Goal: Information Seeking & Learning: Learn about a topic

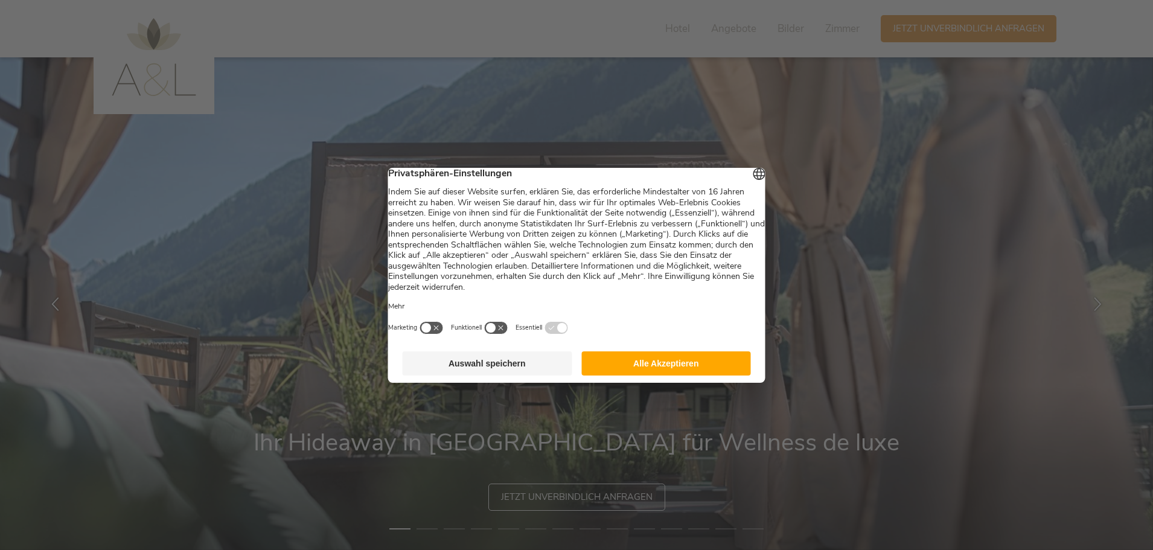
click at [621, 363] on button "Alle Akzeptieren" at bounding box center [666, 363] width 170 height 24
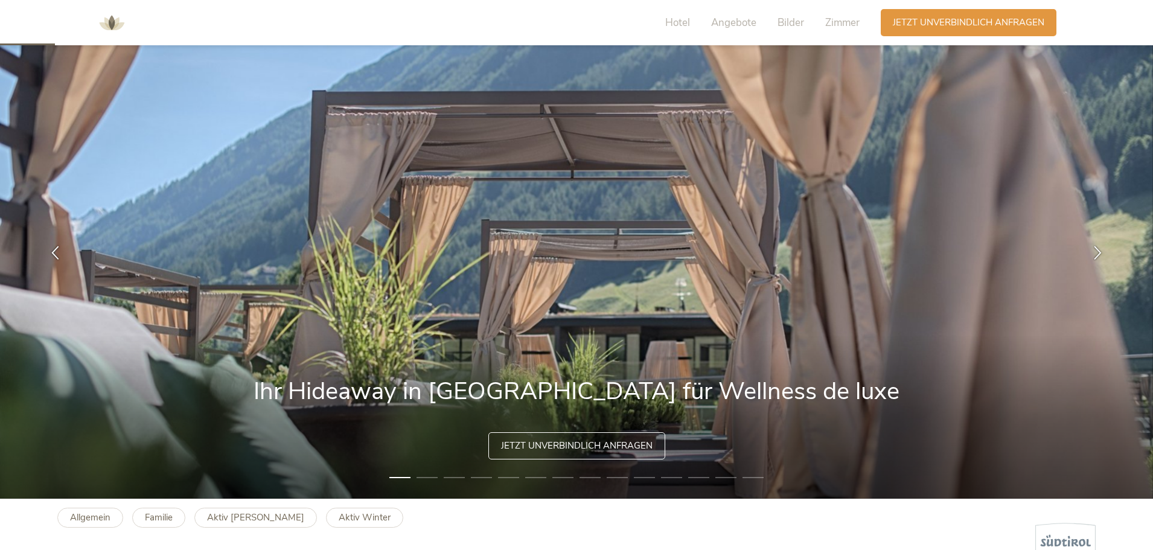
scroll to position [181, 0]
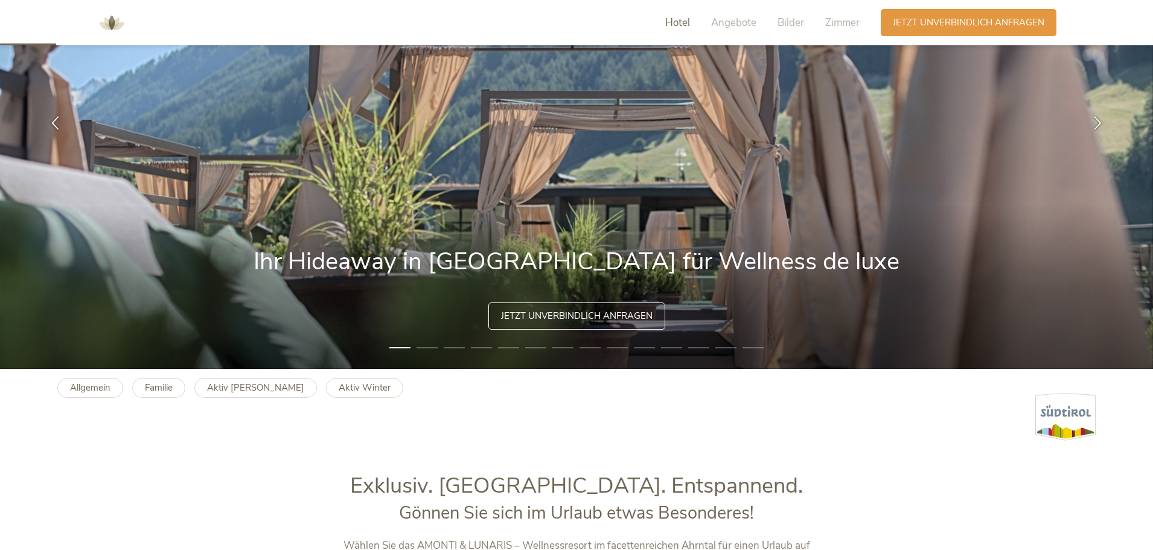
click at [688, 22] on span "Hotel" at bounding box center [677, 23] width 25 height 14
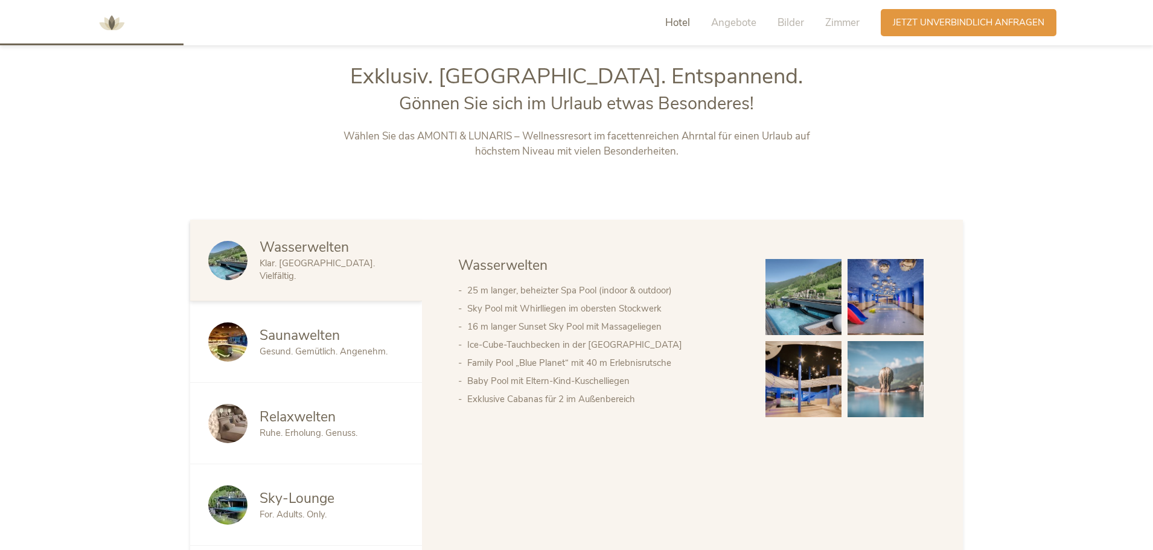
scroll to position [592, 0]
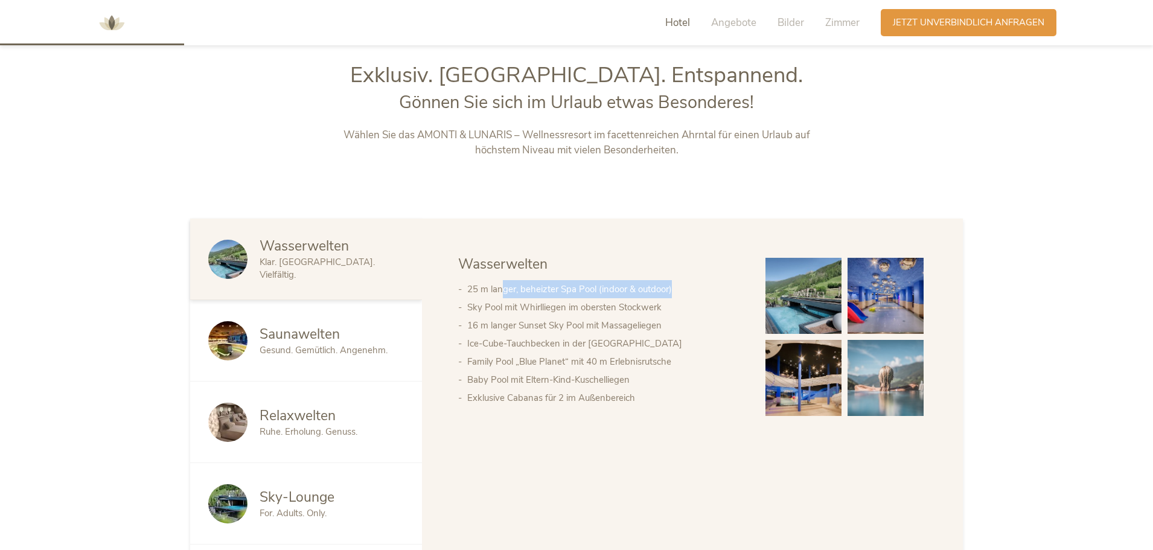
drag, startPoint x: 504, startPoint y: 288, endPoint x: 726, endPoint y: 296, distance: 221.7
click at [726, 296] on li "25 m langer, beheizter Spa Pool (indoor & outdoor)" at bounding box center [604, 289] width 274 height 18
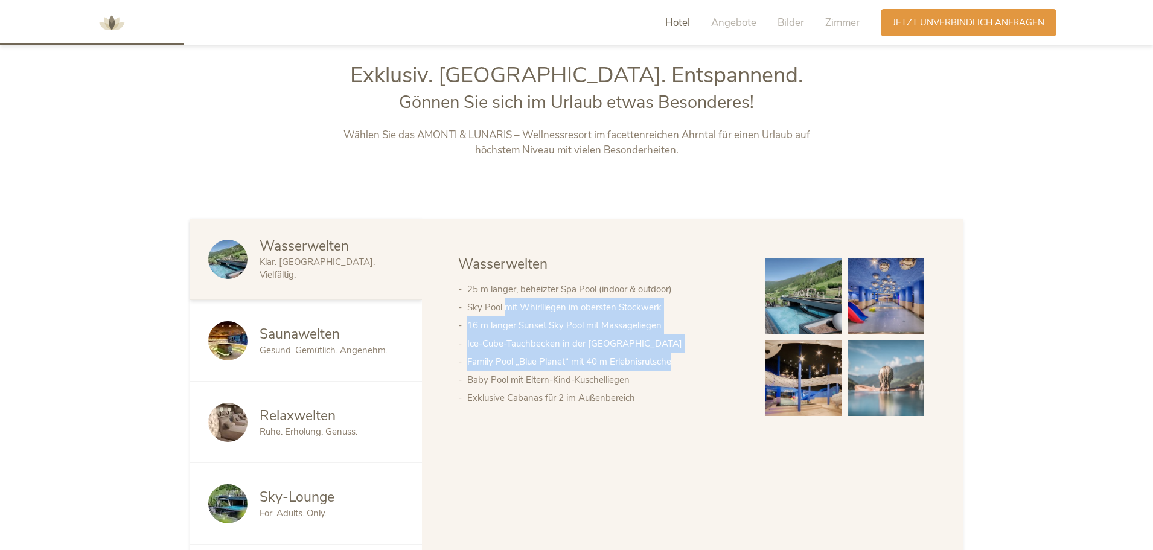
drag, startPoint x: 507, startPoint y: 310, endPoint x: 682, endPoint y: 360, distance: 181.7
click at [682, 360] on ul "25 m langer, beheizter Spa Pool (indoor & outdoor) Sky Pool mit Whirlliegen im …" at bounding box center [599, 343] width 283 height 127
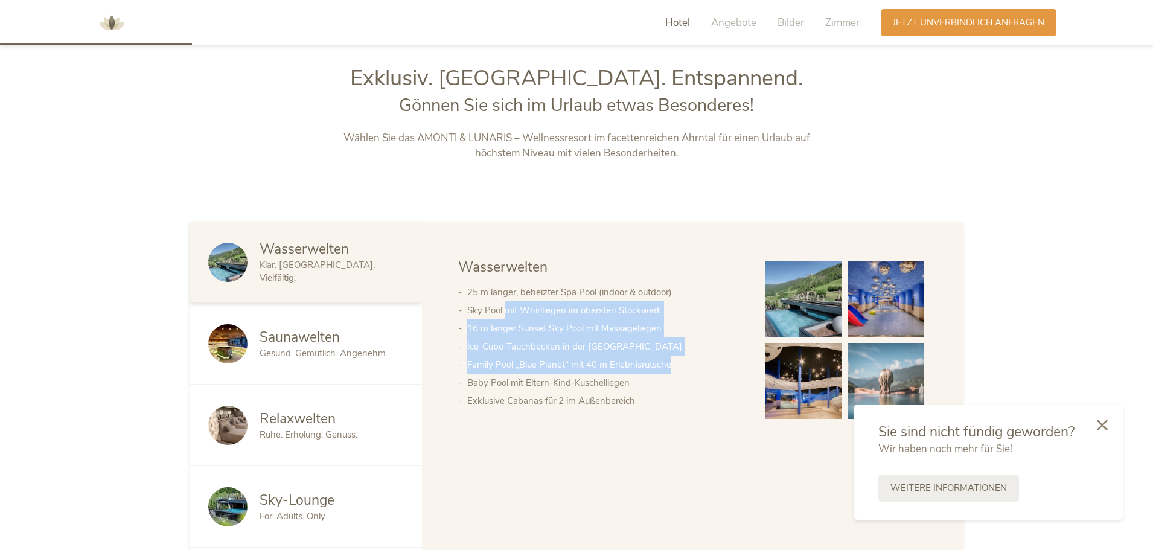
scroll to position [664, 0]
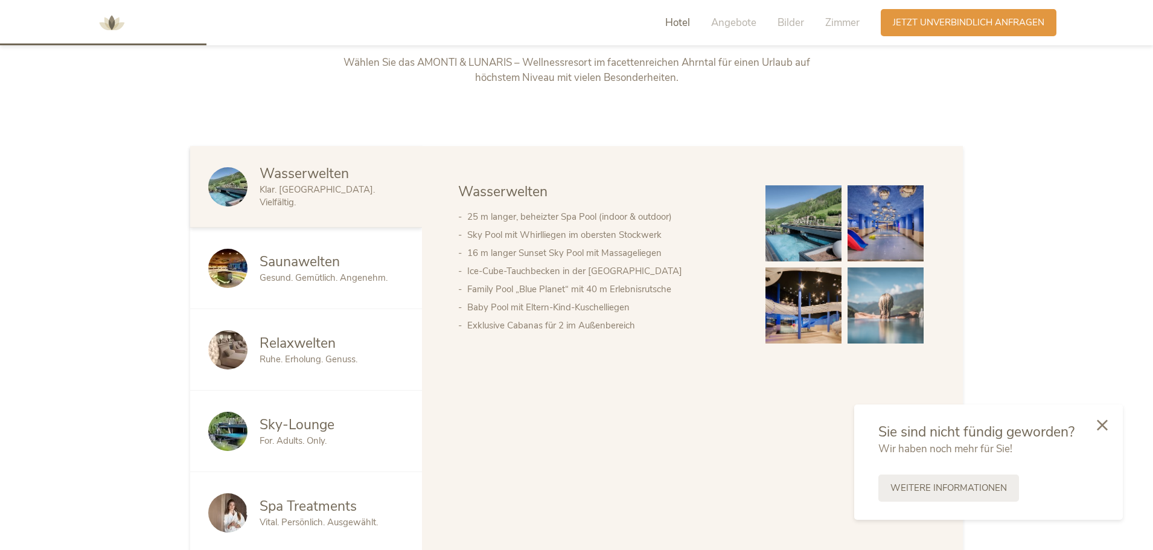
click at [298, 264] on span "Saunawelten" at bounding box center [300, 261] width 80 height 19
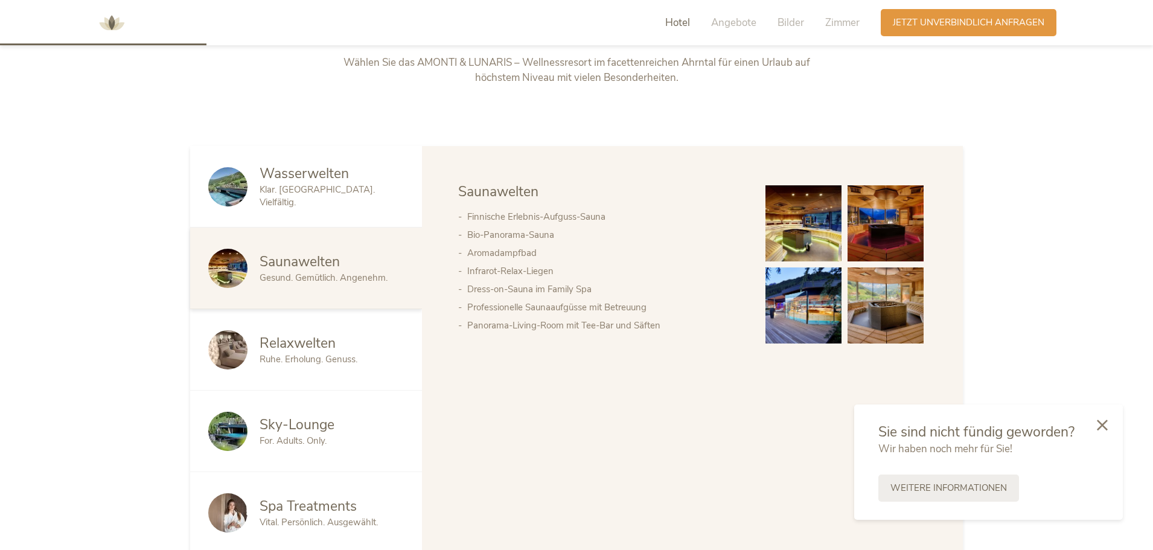
click at [289, 345] on span "Relaxwelten" at bounding box center [298, 343] width 76 height 19
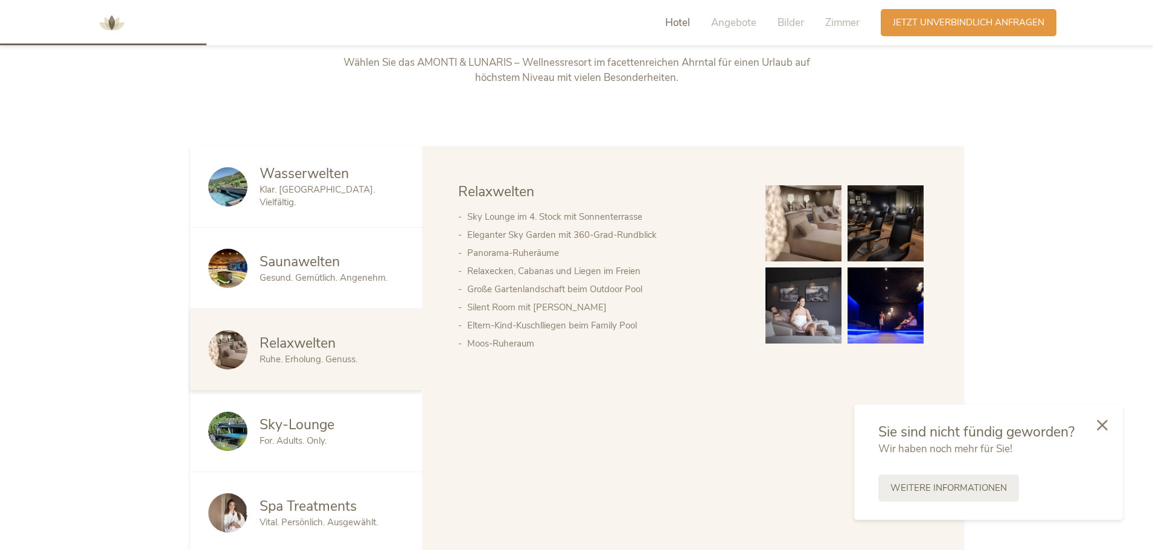
click at [274, 445] on span "For. Adults. Only." at bounding box center [293, 441] width 67 height 12
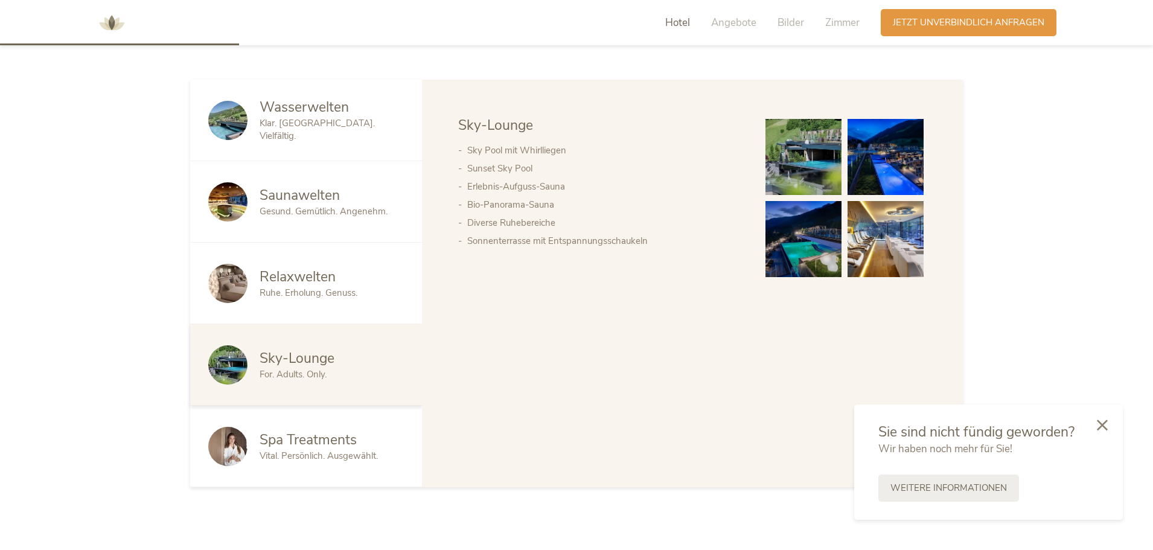
scroll to position [785, 0]
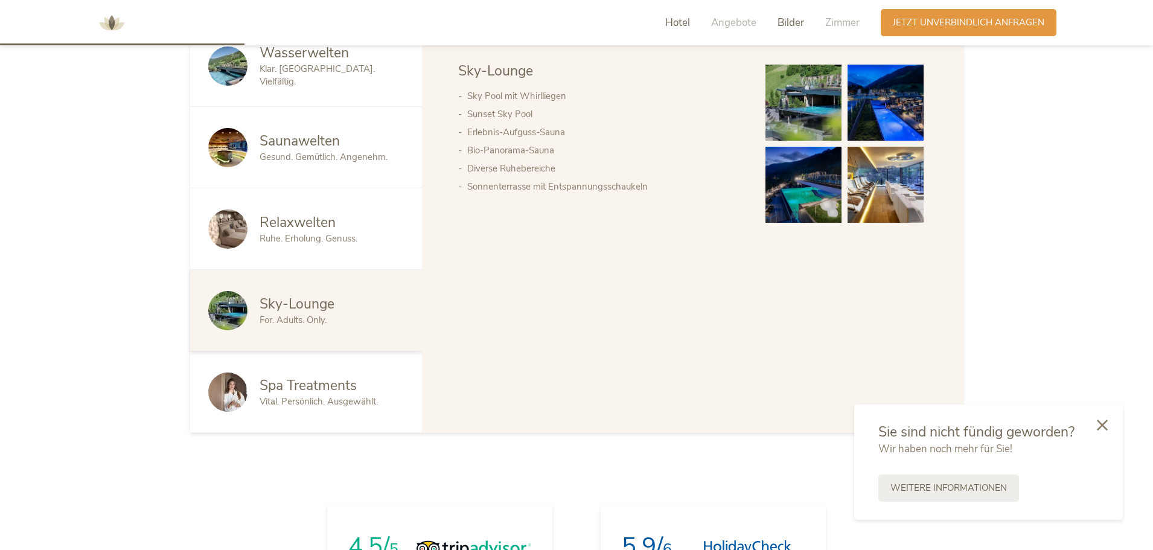
click at [779, 23] on span "Bilder" at bounding box center [791, 23] width 27 height 14
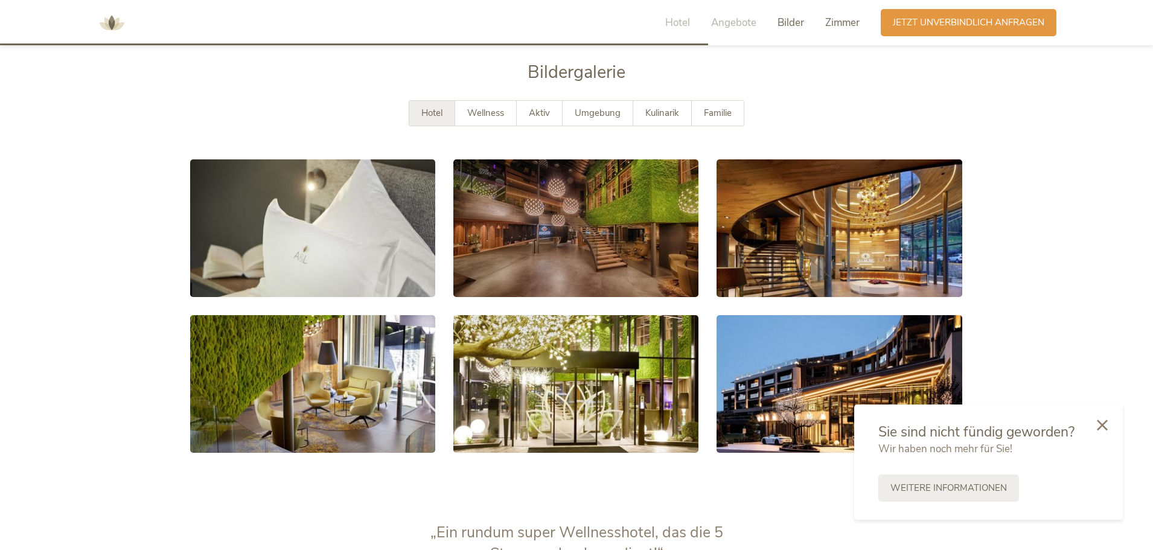
click at [827, 22] on span "Zimmer" at bounding box center [842, 23] width 34 height 14
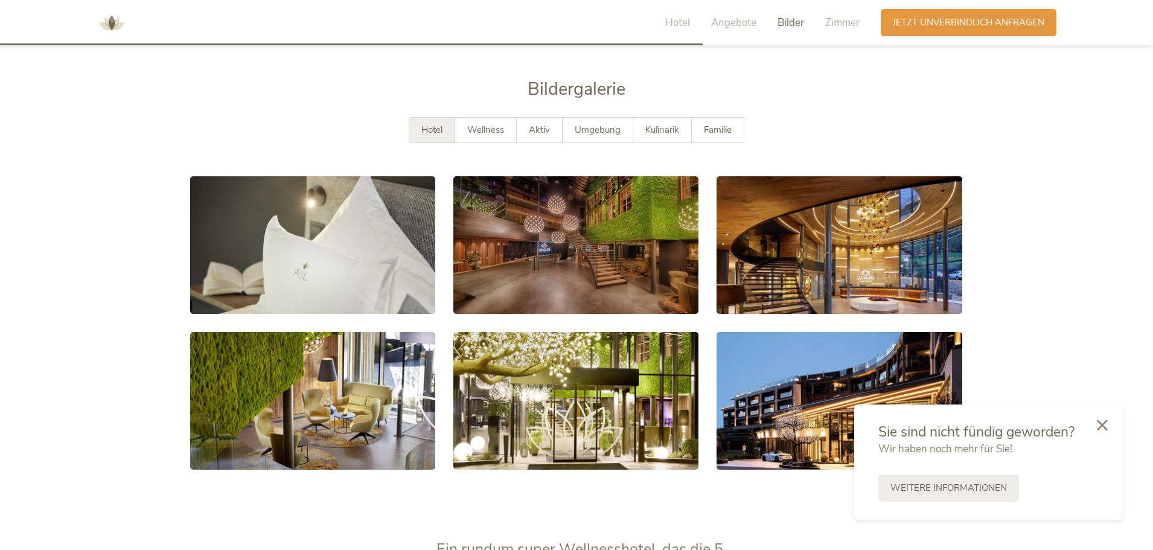
scroll to position [2151, 0]
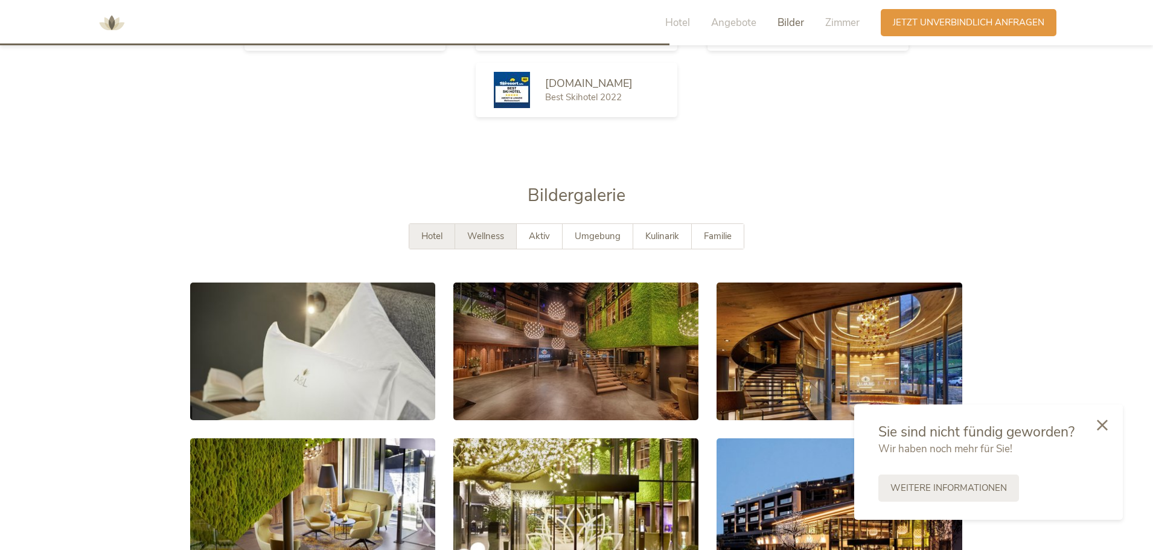
click at [490, 244] on div "Wellness" at bounding box center [486, 236] width 62 height 25
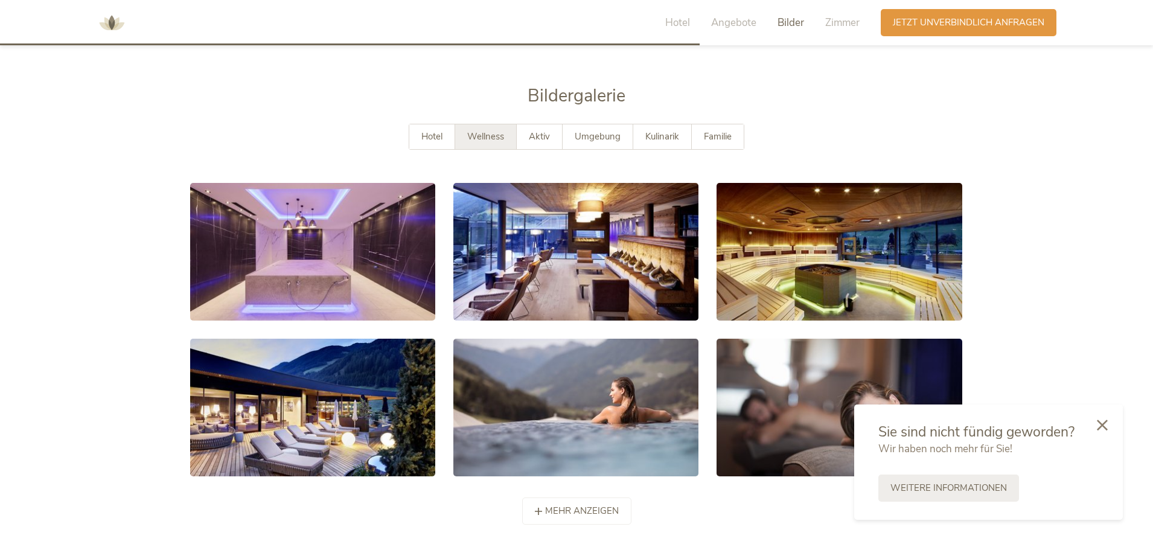
scroll to position [2272, 0]
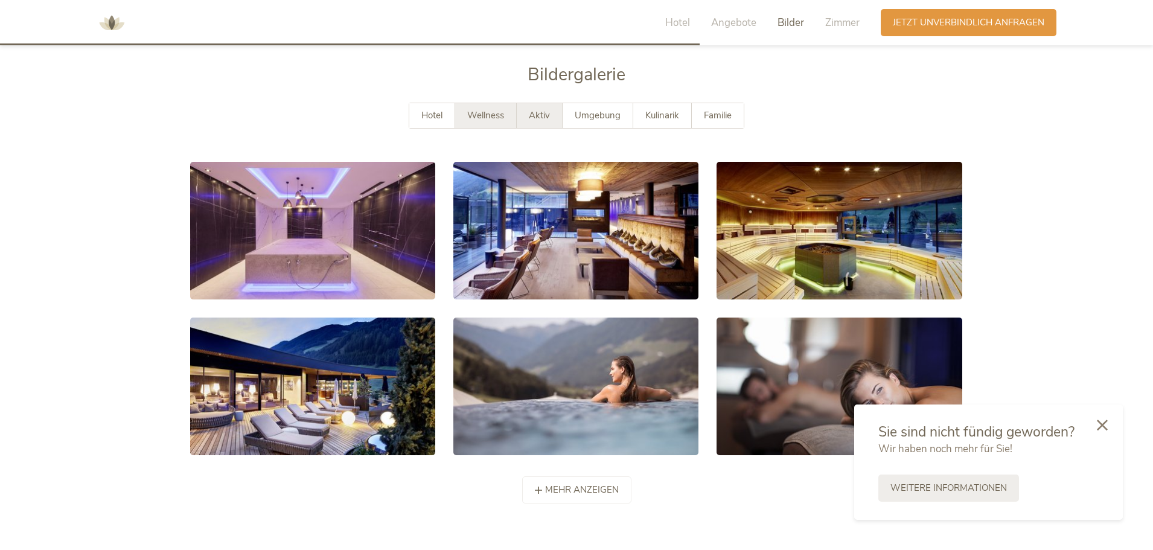
click at [537, 116] on span "Aktiv" at bounding box center [539, 115] width 21 height 12
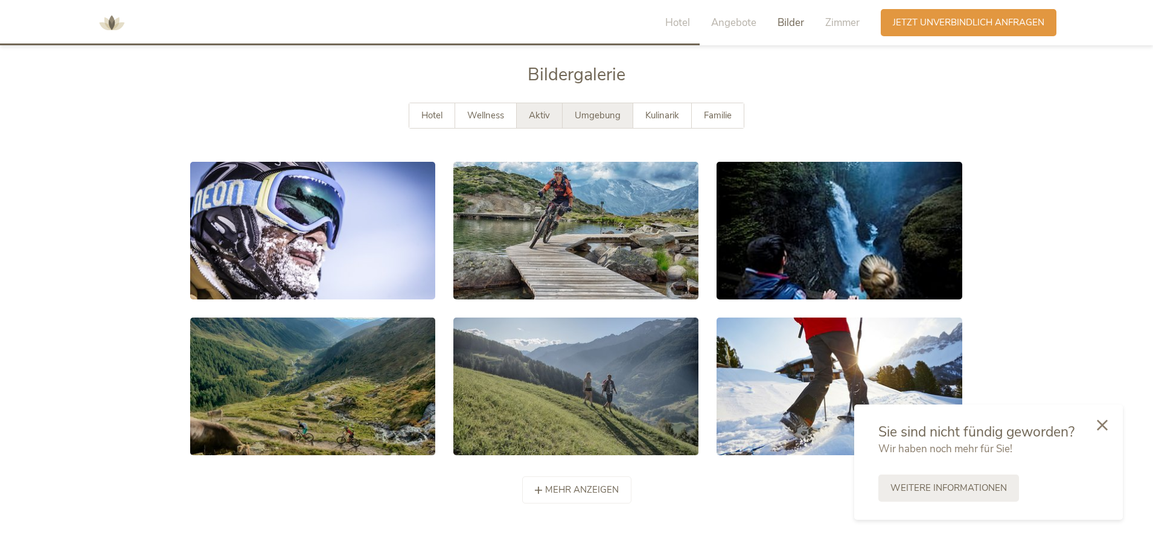
click at [570, 117] on div "Umgebung" at bounding box center [598, 115] width 71 height 25
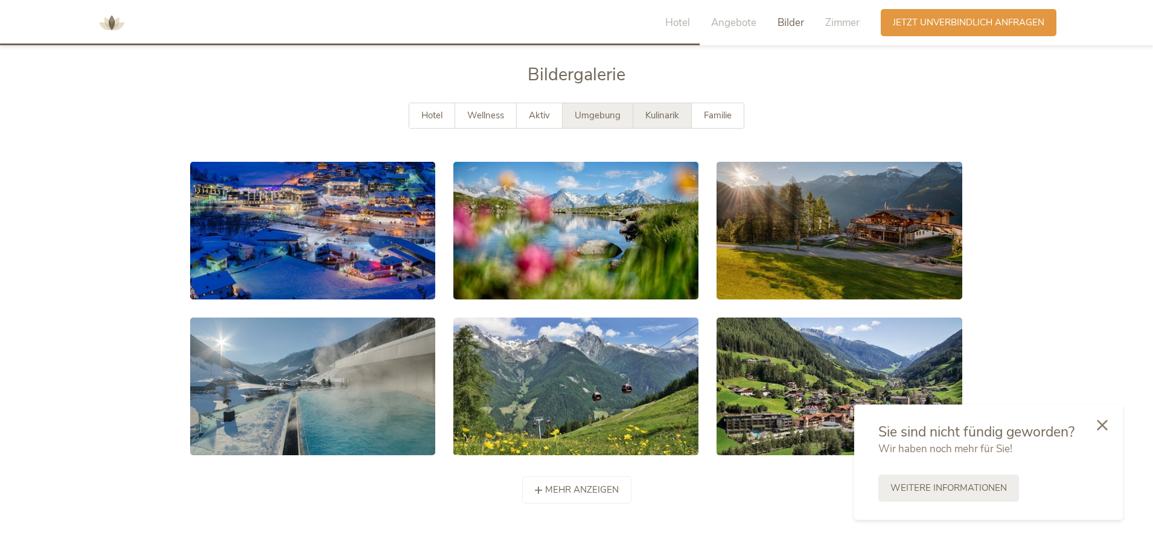
click at [647, 107] on div "Kulinarik" at bounding box center [662, 115] width 59 height 25
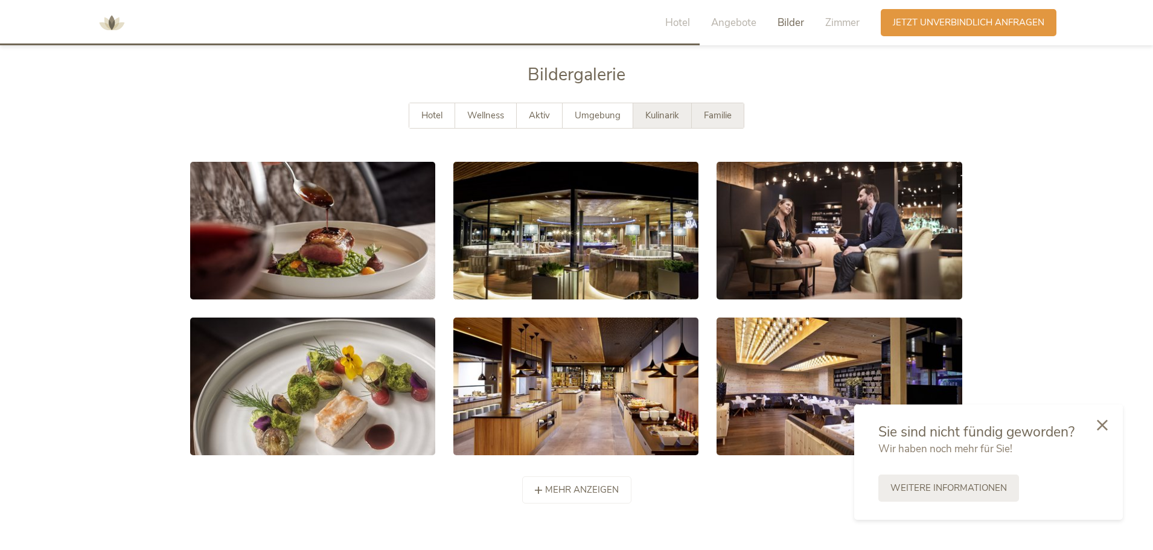
click at [713, 115] on span "Familie" at bounding box center [718, 115] width 28 height 12
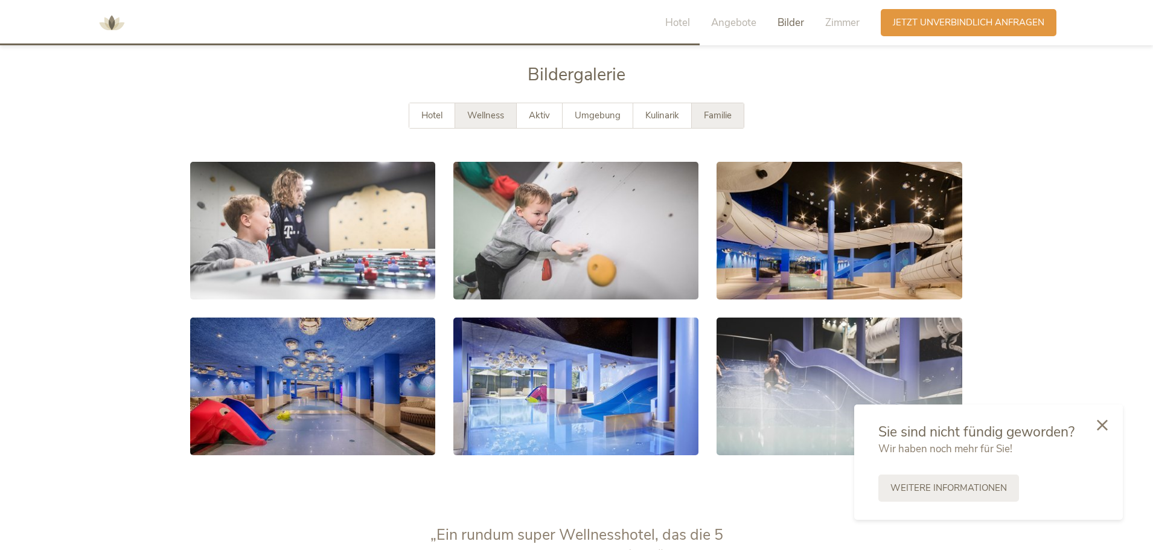
click at [495, 108] on div "Wellness" at bounding box center [486, 115] width 62 height 25
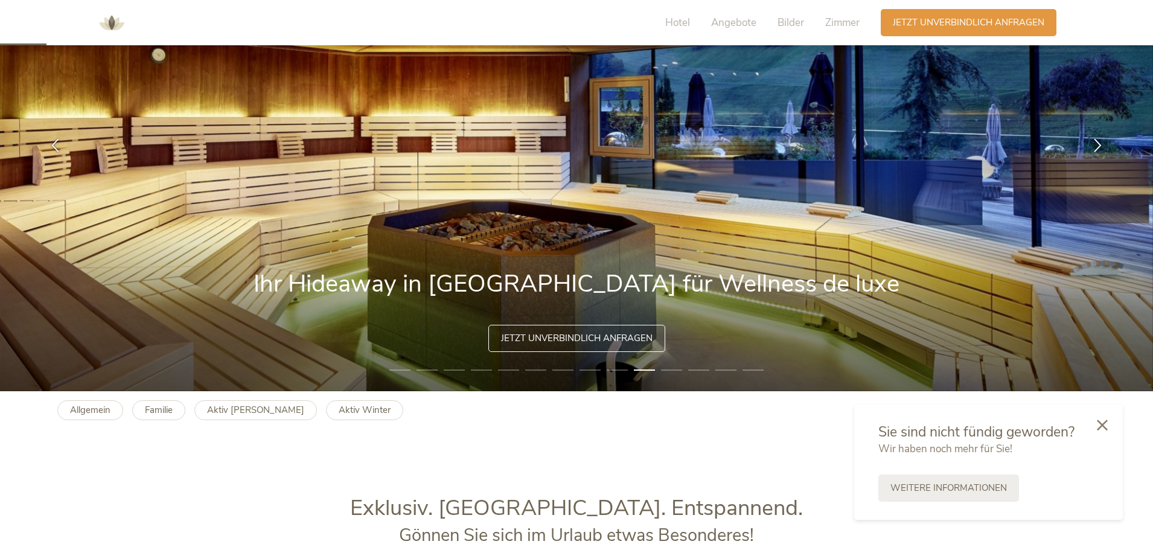
scroll to position [0, 0]
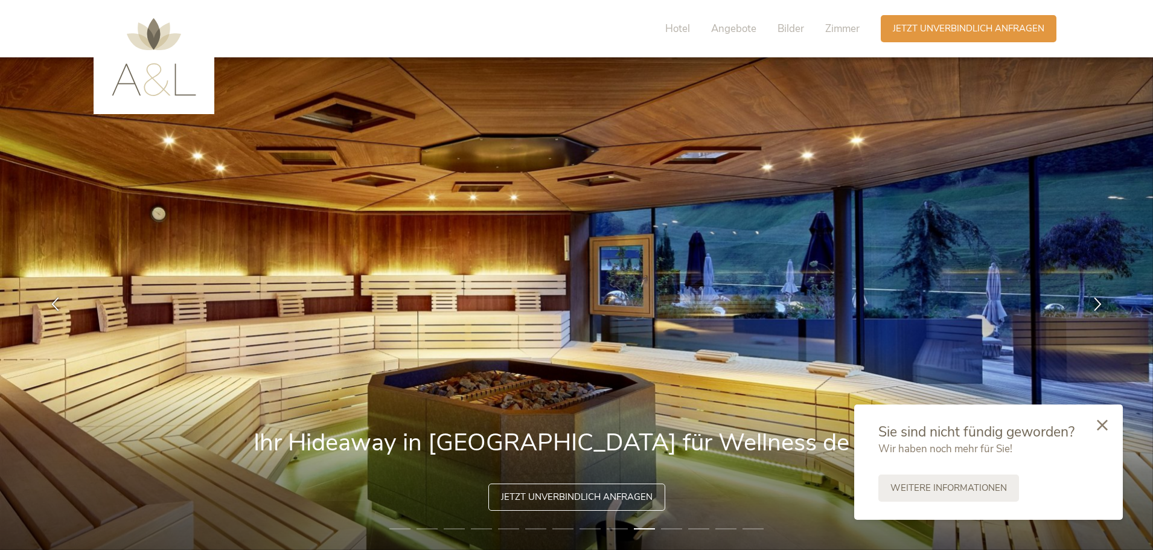
drag, startPoint x: 924, startPoint y: 150, endPoint x: 306, endPoint y: 171, distance: 618.0
click at [306, 171] on img at bounding box center [576, 303] width 1153 height 493
